Goal: Task Accomplishment & Management: Manage account settings

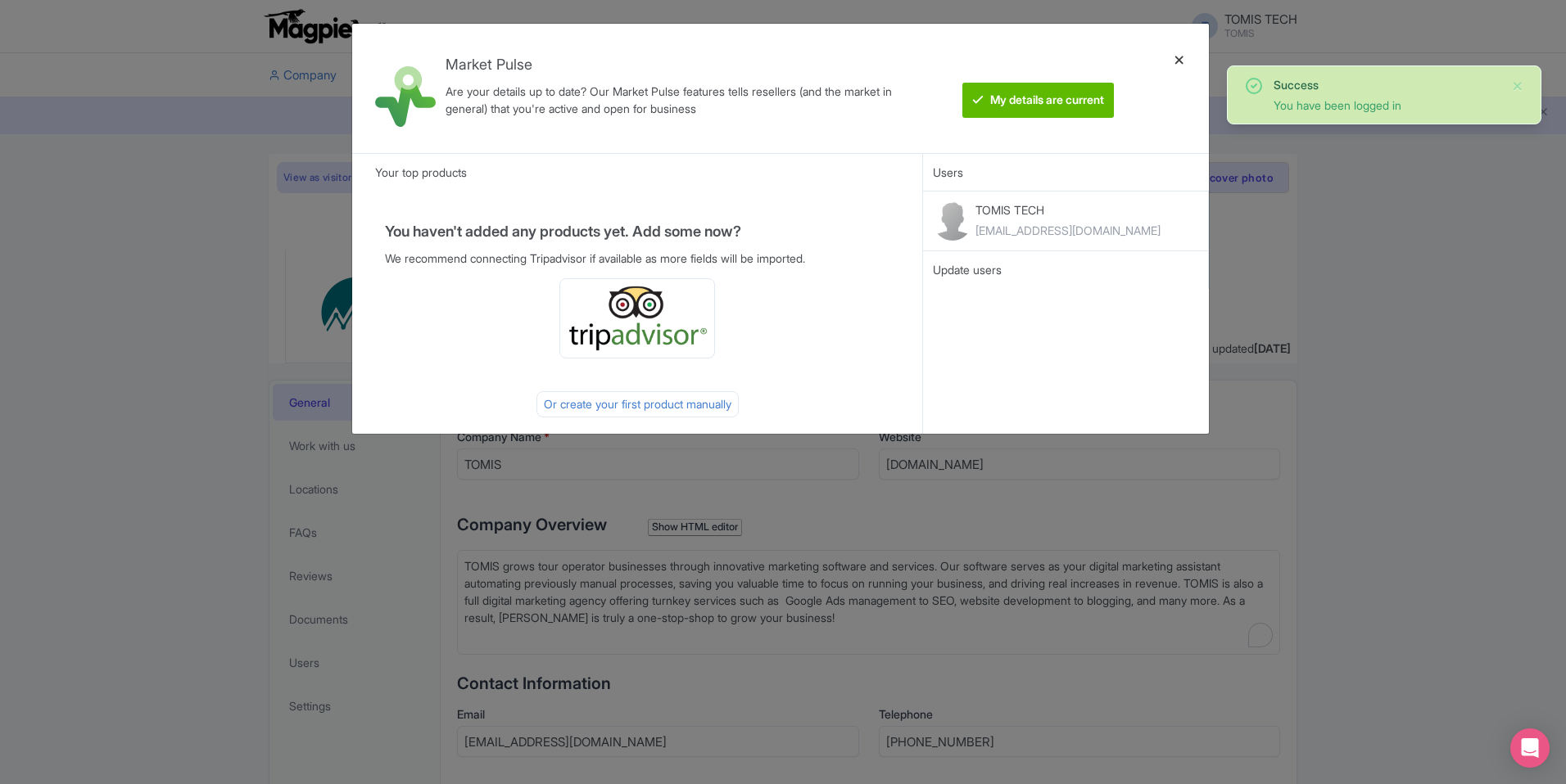
click at [1178, 57] on div at bounding box center [1178, 88] width 39 height 103
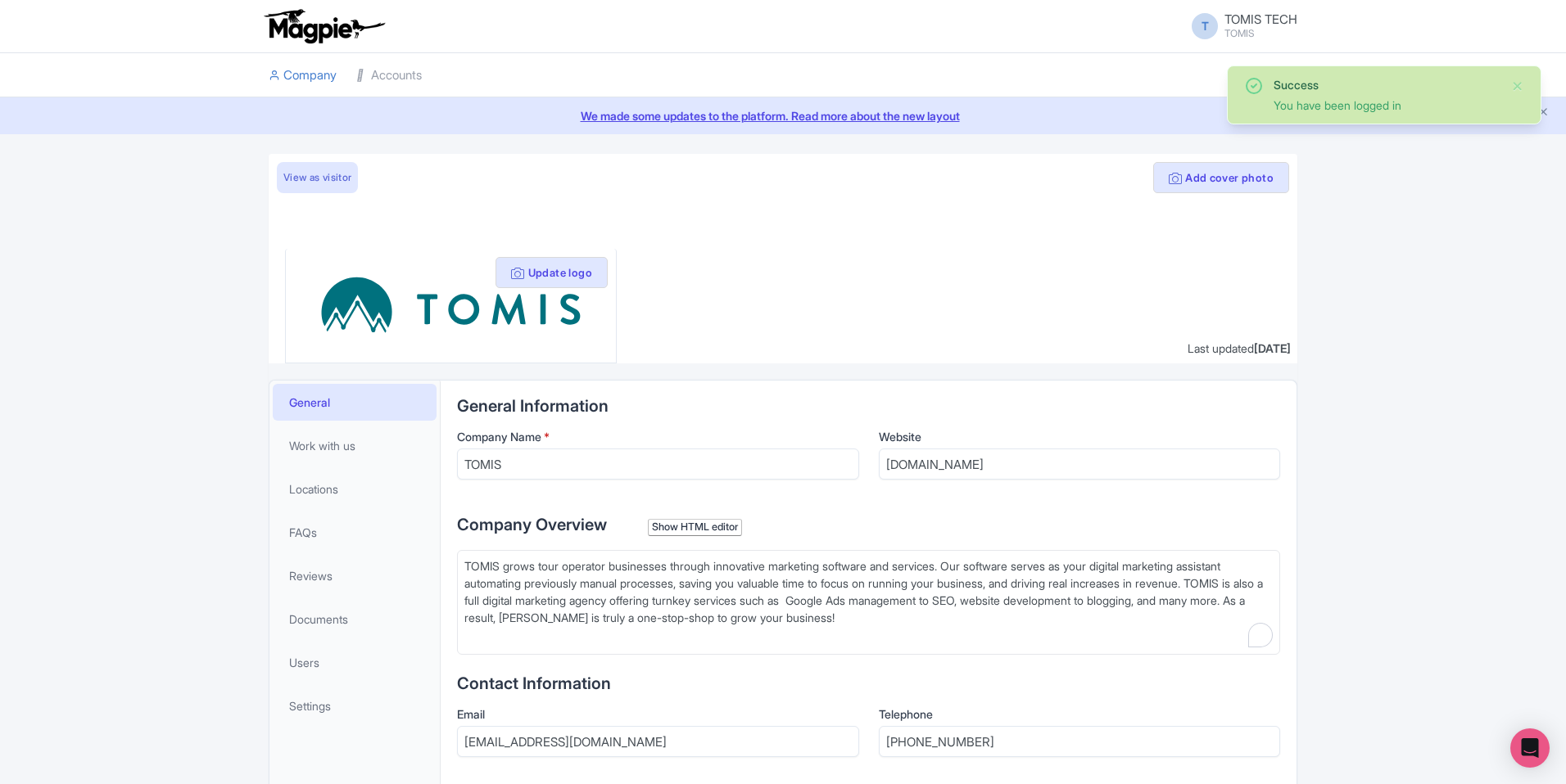
click at [1178, 57] on li at bounding box center [869, 75] width 876 height 44
click at [397, 76] on link "Accounts" at bounding box center [388, 75] width 66 height 45
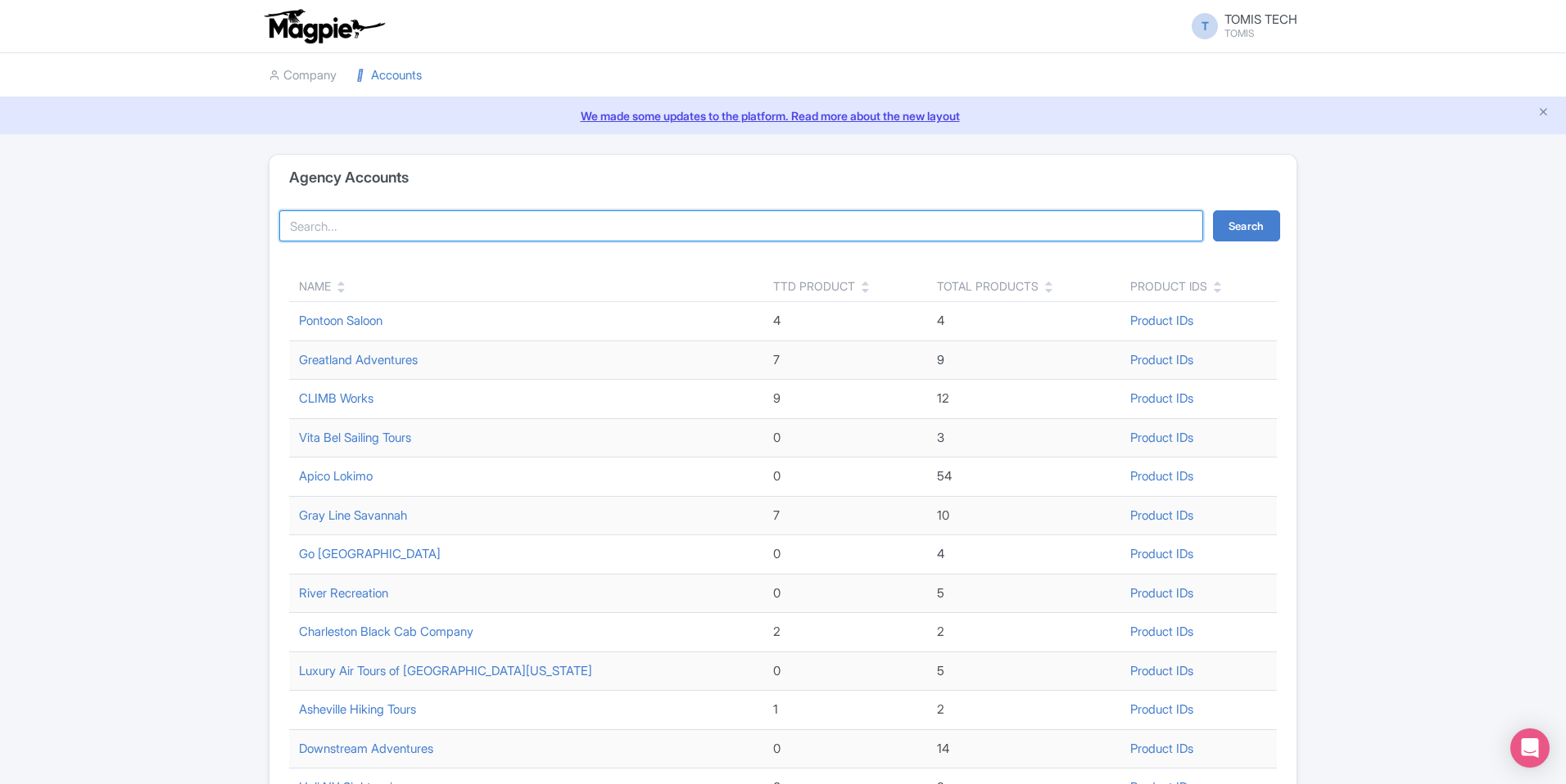
click at [442, 227] on input "search" at bounding box center [741, 226] width 924 height 31
type input "Denali"
click at [1212, 211] on button "Search" at bounding box center [1246, 226] width 67 height 31
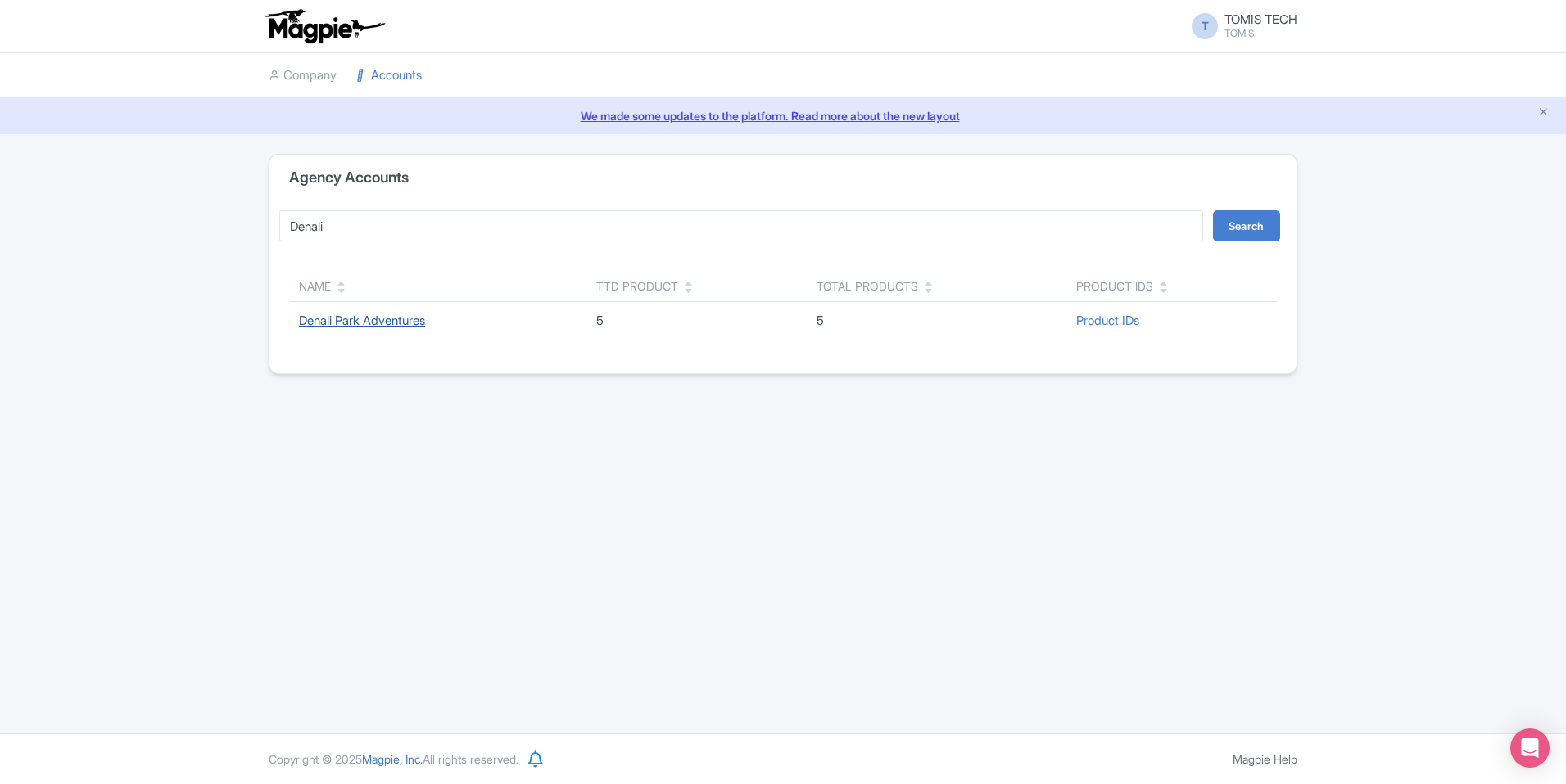
click at [334, 324] on link "Denali Park Adventures" at bounding box center [362, 320] width 126 height 16
